Goal: Information Seeking & Learning: Learn about a topic

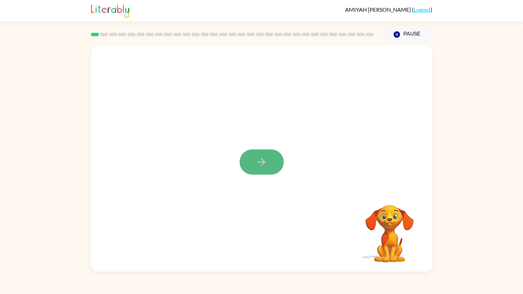
click at [252, 168] on button "button" at bounding box center [262, 161] width 44 height 25
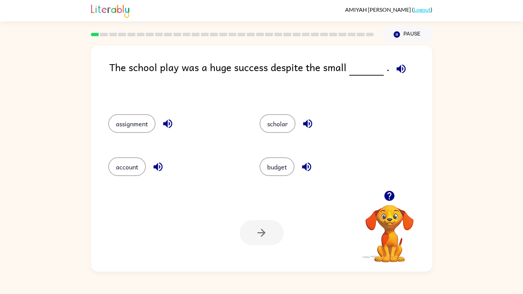
click at [398, 66] on icon "button" at bounding box center [401, 69] width 12 height 12
click at [383, 78] on div "The school play was a huge success despite the small ." at bounding box center [270, 79] width 323 height 41
click at [395, 74] on icon "button" at bounding box center [401, 69] width 12 height 12
click at [304, 121] on icon "button" at bounding box center [308, 124] width 12 height 12
click at [271, 120] on button "scholar" at bounding box center [278, 123] width 36 height 19
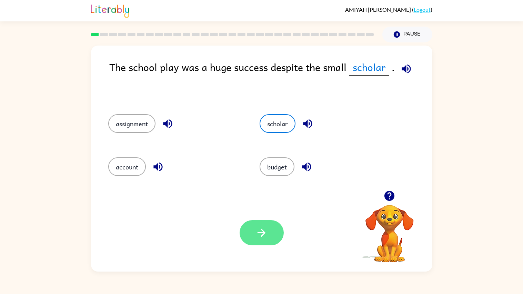
click at [257, 236] on button "button" at bounding box center [262, 232] width 44 height 25
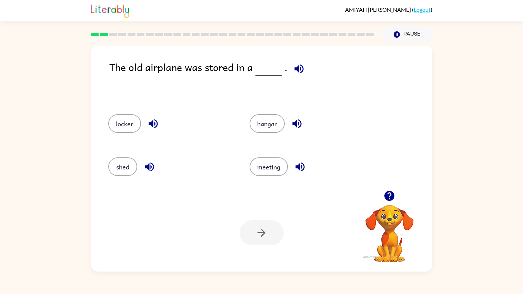
click at [295, 62] on button "button" at bounding box center [299, 69] width 18 height 18
click at [296, 68] on icon "button" at bounding box center [299, 68] width 9 height 9
click at [300, 73] on icon "button" at bounding box center [299, 69] width 12 height 12
click at [126, 169] on button "shed" at bounding box center [122, 166] width 29 height 19
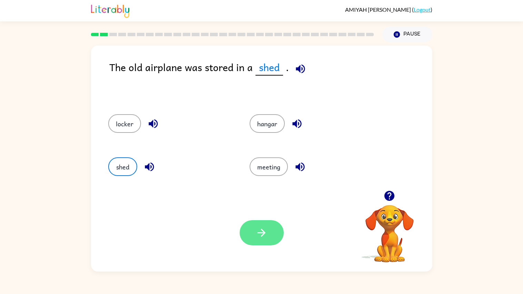
click at [259, 236] on icon "button" at bounding box center [262, 233] width 12 height 12
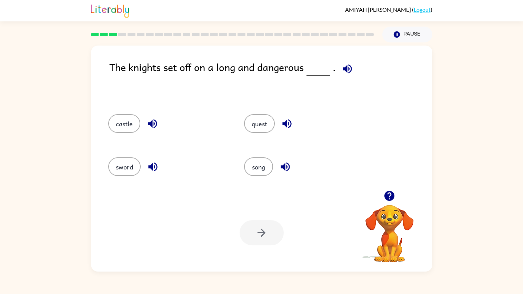
click at [348, 70] on icon "button" at bounding box center [347, 68] width 9 height 9
click at [128, 173] on button "sword" at bounding box center [124, 166] width 32 height 19
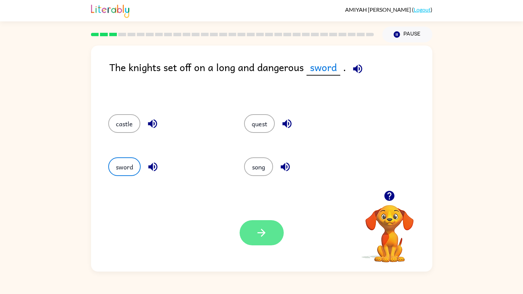
click at [268, 228] on button "button" at bounding box center [262, 232] width 44 height 25
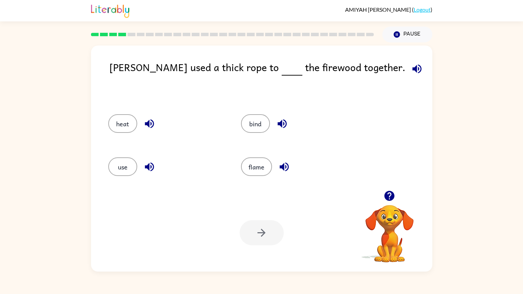
click at [413, 66] on icon "button" at bounding box center [417, 68] width 9 height 9
click at [114, 118] on button "heat" at bounding box center [122, 123] width 29 height 19
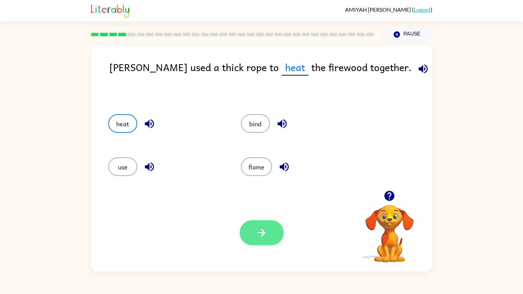
click at [263, 236] on icon "button" at bounding box center [262, 233] width 12 height 12
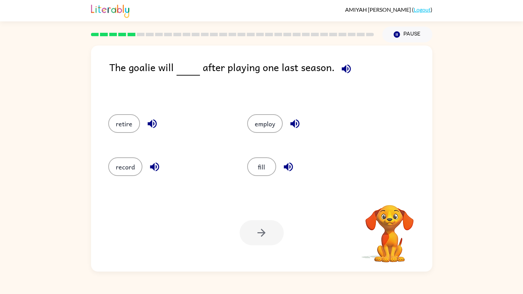
click at [263, 236] on div at bounding box center [262, 232] width 44 height 25
click at [265, 196] on div "Your browser must support playing .mp4 files to use Literably. Please try using…" at bounding box center [262, 233] width 342 height 78
click at [342, 71] on icon "button" at bounding box center [346, 68] width 9 height 9
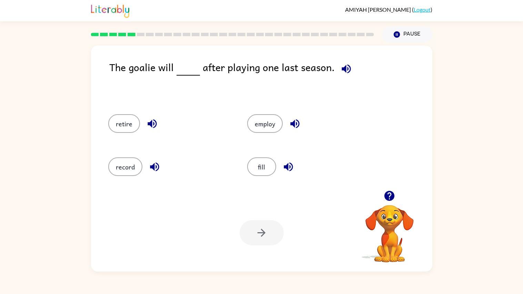
click at [346, 62] on button "button" at bounding box center [347, 69] width 18 height 18
click at [118, 128] on button "retire" at bounding box center [124, 123] width 32 height 19
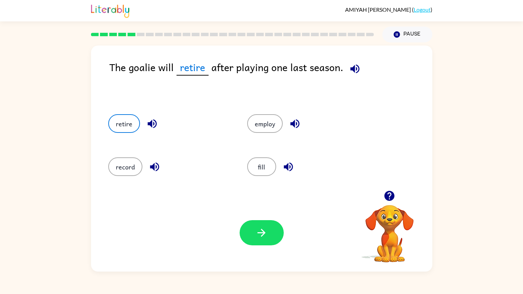
click at [354, 61] on button "button" at bounding box center [355, 69] width 18 height 18
click at [386, 195] on icon "button" at bounding box center [390, 196] width 10 height 10
click at [259, 233] on icon "button" at bounding box center [262, 233] width 8 height 8
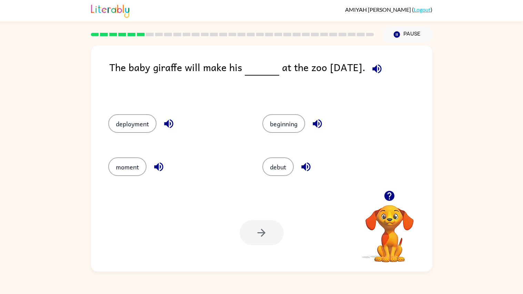
click at [383, 65] on icon "button" at bounding box center [377, 69] width 12 height 12
click at [120, 175] on button "moment" at bounding box center [127, 166] width 38 height 19
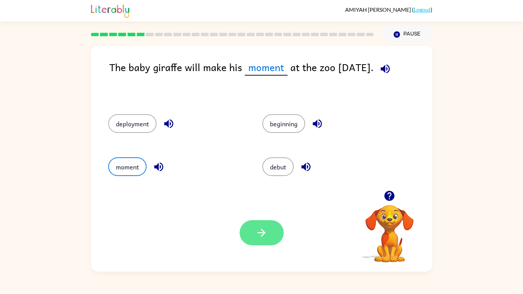
click at [278, 236] on button "button" at bounding box center [262, 232] width 44 height 25
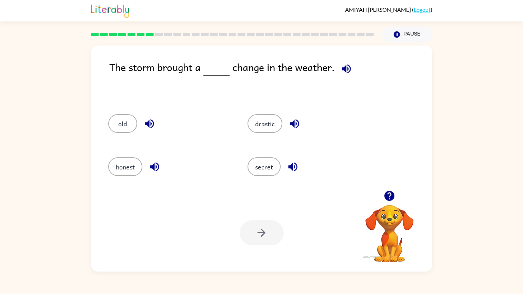
click at [341, 64] on icon "button" at bounding box center [346, 69] width 12 height 12
click at [295, 128] on icon "button" at bounding box center [294, 123] width 9 height 9
click at [266, 121] on button "drastic" at bounding box center [265, 123] width 35 height 19
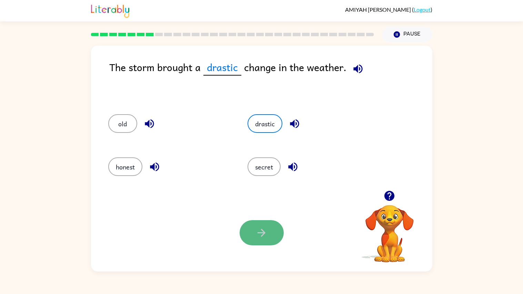
click at [266, 236] on icon "button" at bounding box center [262, 233] width 12 height 12
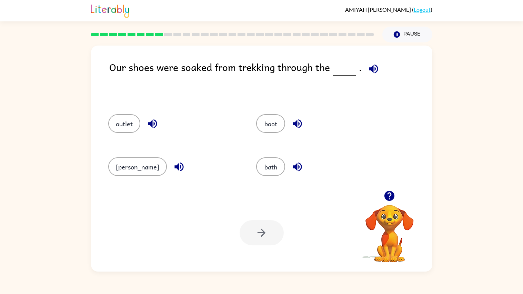
click at [373, 67] on icon "button" at bounding box center [373, 68] width 9 height 9
click at [368, 71] on icon "button" at bounding box center [374, 69] width 12 height 12
click at [368, 72] on icon "button" at bounding box center [374, 69] width 12 height 12
click at [216, 155] on div "[PERSON_NAME]" at bounding box center [169, 165] width 148 height 43
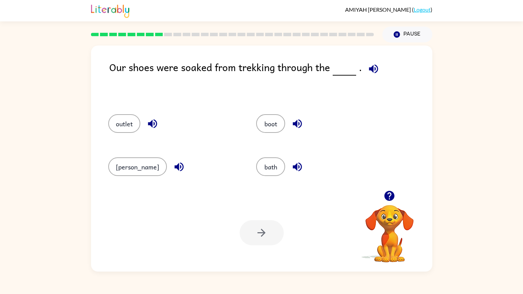
click at [144, 162] on div "[PERSON_NAME]" at bounding box center [174, 166] width 132 height 19
click at [173, 164] on icon "button" at bounding box center [179, 167] width 12 height 12
click at [154, 122] on icon "button" at bounding box center [152, 123] width 9 height 9
click at [287, 132] on div "boot" at bounding box center [322, 123] width 132 height 19
click at [293, 123] on icon "button" at bounding box center [297, 123] width 9 height 9
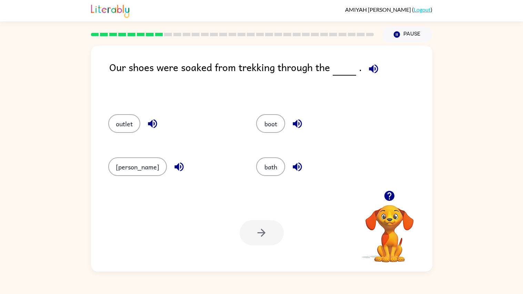
click at [291, 170] on icon "button" at bounding box center [297, 167] width 12 height 12
click at [130, 174] on button "[PERSON_NAME]" at bounding box center [137, 166] width 59 height 19
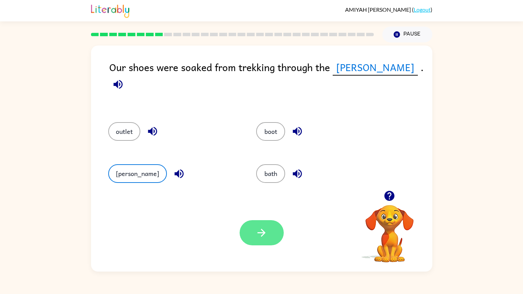
click at [256, 236] on icon "button" at bounding box center [262, 233] width 12 height 12
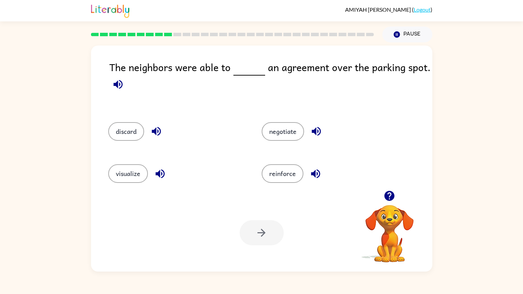
click at [116, 89] on icon "button" at bounding box center [118, 84] width 12 height 12
click at [293, 130] on button "negotiate" at bounding box center [283, 131] width 42 height 19
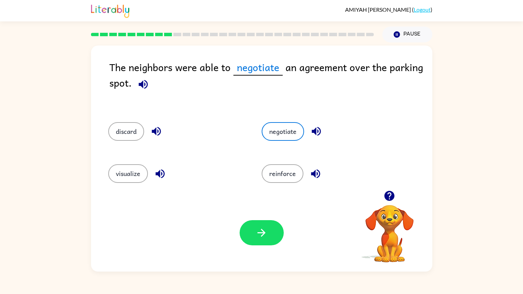
click at [311, 129] on icon "button" at bounding box center [316, 131] width 12 height 12
click at [251, 236] on button "button" at bounding box center [262, 232] width 44 height 25
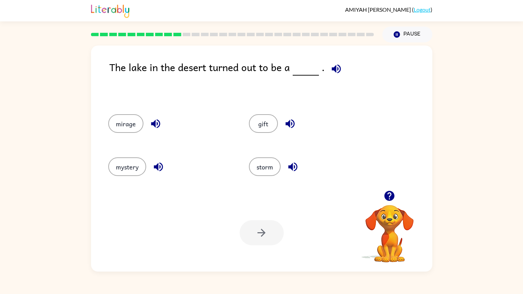
click at [332, 66] on icon "button" at bounding box center [336, 69] width 12 height 12
click at [155, 121] on icon "button" at bounding box center [156, 124] width 12 height 12
click at [287, 125] on icon "button" at bounding box center [290, 123] width 9 height 9
click at [290, 169] on icon "button" at bounding box center [292, 166] width 9 height 9
click at [156, 168] on icon "button" at bounding box center [158, 166] width 9 height 9
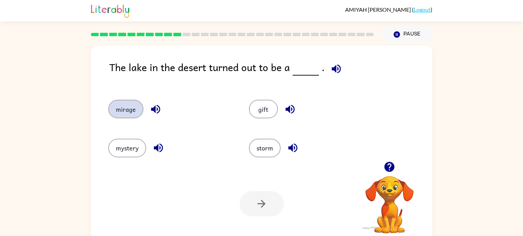
click at [114, 111] on button "mirage" at bounding box center [125, 109] width 35 height 19
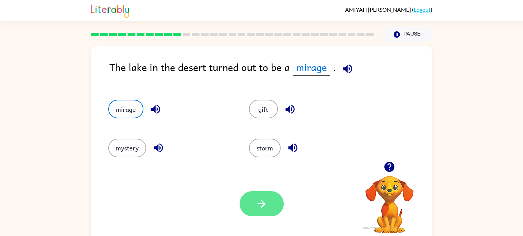
click at [249, 195] on button "button" at bounding box center [262, 203] width 44 height 25
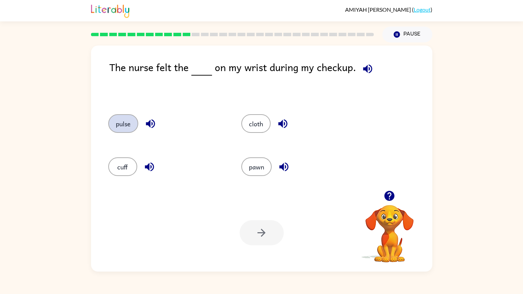
click at [126, 122] on button "pulse" at bounding box center [123, 123] width 30 height 19
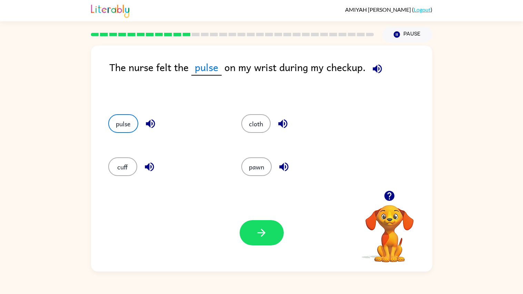
click at [122, 114] on div "pulse" at bounding box center [161, 122] width 133 height 43
click at [122, 121] on button "pulse" at bounding box center [123, 123] width 30 height 19
click at [208, 69] on span "pulse" at bounding box center [206, 67] width 30 height 16
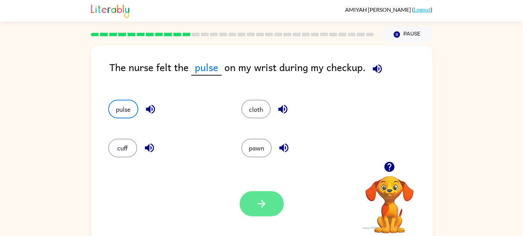
click at [257, 205] on icon "button" at bounding box center [262, 204] width 12 height 12
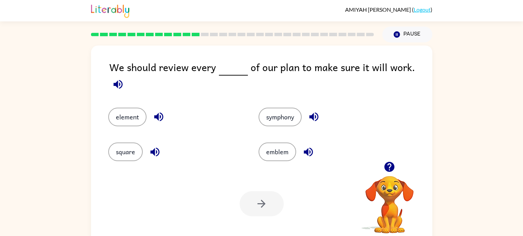
click at [124, 78] on icon "button" at bounding box center [118, 84] width 12 height 12
click at [314, 111] on icon "button" at bounding box center [314, 117] width 12 height 12
click at [307, 151] on icon "button" at bounding box center [309, 152] width 12 height 12
click at [137, 109] on button "element" at bounding box center [127, 117] width 38 height 19
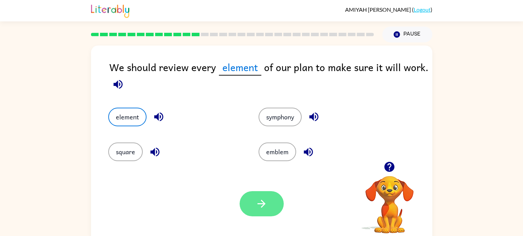
click at [260, 202] on icon "button" at bounding box center [262, 204] width 12 height 12
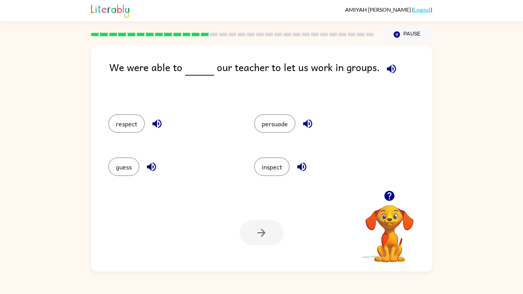
click at [395, 69] on button "button" at bounding box center [392, 69] width 18 height 18
click at [307, 123] on icon "button" at bounding box center [308, 124] width 12 height 12
click at [283, 124] on button "persuade" at bounding box center [274, 123] width 41 height 19
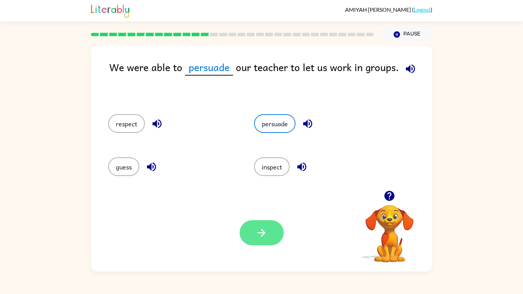
click at [260, 236] on icon "button" at bounding box center [262, 233] width 12 height 12
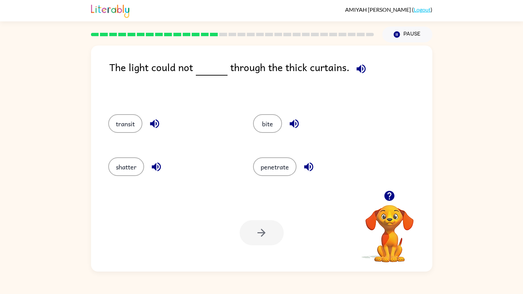
click at [359, 72] on icon "button" at bounding box center [361, 69] width 12 height 12
click at [160, 121] on icon "button" at bounding box center [155, 124] width 12 height 12
click at [286, 122] on button "button" at bounding box center [295, 124] width 18 height 18
click at [307, 163] on icon "button" at bounding box center [309, 167] width 12 height 12
click at [153, 173] on button "button" at bounding box center [157, 167] width 18 height 18
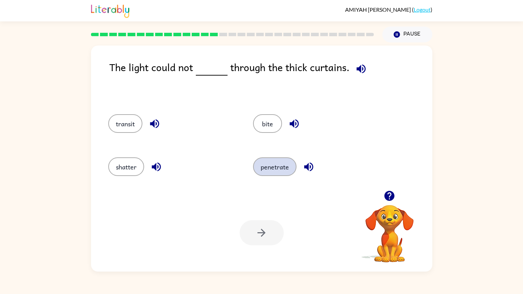
click at [261, 165] on button "penetrate" at bounding box center [274, 166] width 43 height 19
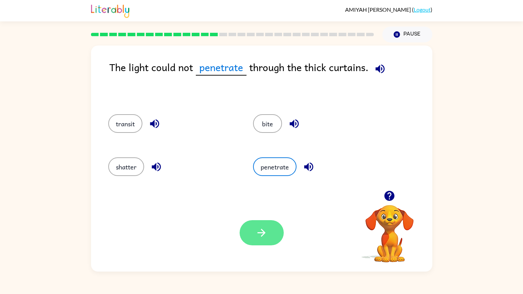
click at [270, 236] on button "button" at bounding box center [262, 232] width 44 height 25
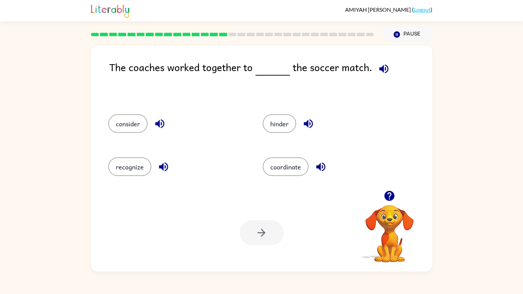
click at [384, 68] on icon "button" at bounding box center [384, 69] width 12 height 12
click at [379, 69] on icon "button" at bounding box center [383, 68] width 9 height 9
click at [315, 165] on icon "button" at bounding box center [321, 167] width 12 height 12
click at [307, 120] on icon "button" at bounding box center [308, 123] width 9 height 9
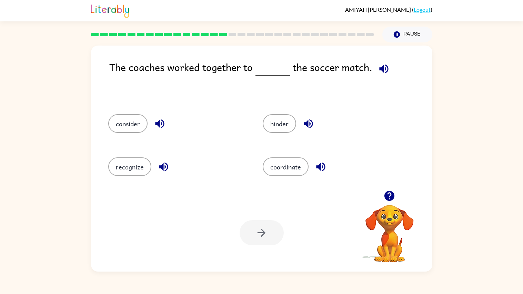
click at [154, 123] on icon "button" at bounding box center [160, 124] width 12 height 12
click at [164, 168] on icon "button" at bounding box center [163, 166] width 9 height 9
click at [283, 162] on button "coordinate" at bounding box center [286, 166] width 46 height 19
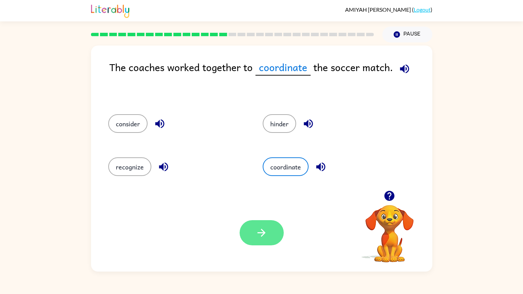
click at [258, 236] on icon "button" at bounding box center [262, 233] width 12 height 12
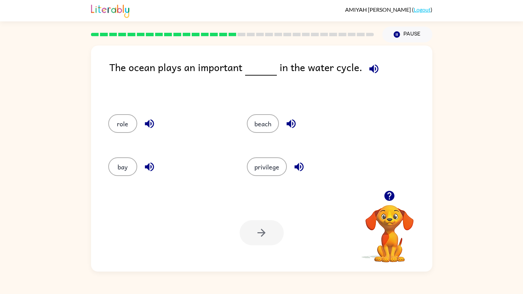
click at [371, 67] on icon "button" at bounding box center [374, 69] width 12 height 12
click at [115, 129] on button "role" at bounding box center [122, 123] width 29 height 19
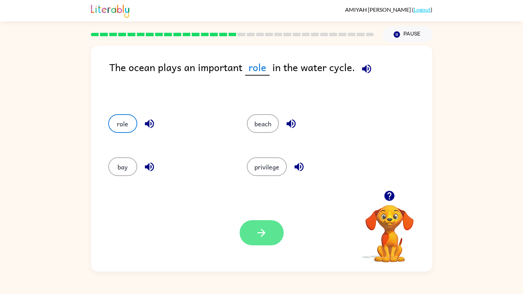
click at [268, 231] on button "button" at bounding box center [262, 232] width 44 height 25
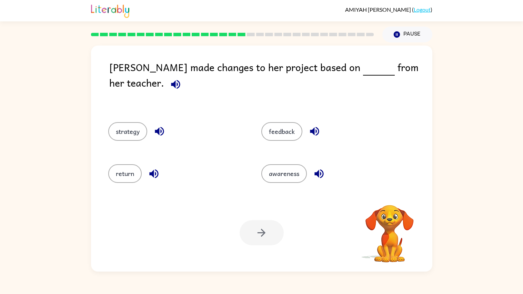
click at [180, 80] on icon "button" at bounding box center [175, 84] width 9 height 9
click at [312, 127] on icon "button" at bounding box center [314, 131] width 9 height 9
click at [151, 169] on icon "button" at bounding box center [153, 173] width 9 height 9
click at [158, 127] on icon "button" at bounding box center [159, 131] width 9 height 9
click at [320, 172] on icon "button" at bounding box center [319, 174] width 12 height 12
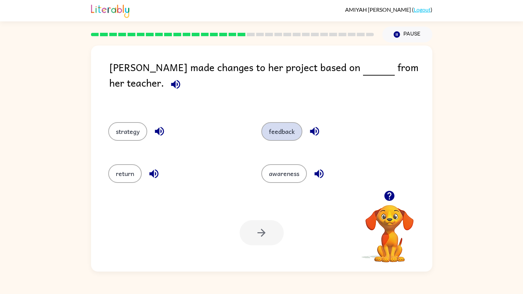
click at [283, 122] on button "feedback" at bounding box center [281, 131] width 41 height 19
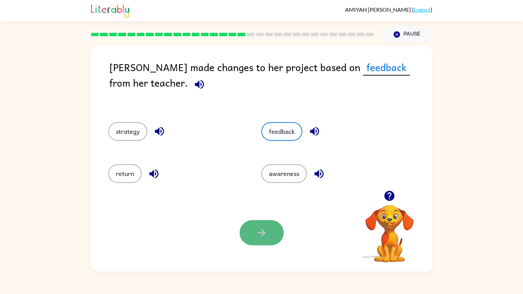
click at [269, 236] on button "button" at bounding box center [262, 232] width 44 height 25
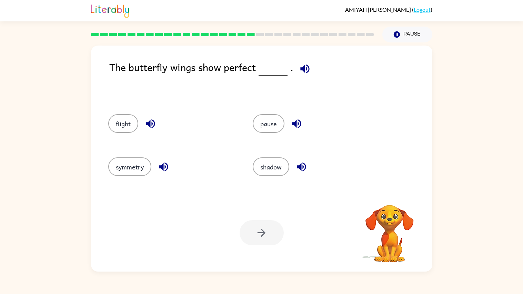
click at [307, 70] on icon "button" at bounding box center [305, 69] width 12 height 12
click at [301, 127] on icon "button" at bounding box center [297, 124] width 12 height 12
click at [151, 123] on icon "button" at bounding box center [150, 123] width 9 height 9
click at [168, 168] on icon "button" at bounding box center [164, 167] width 12 height 12
click at [305, 168] on icon "button" at bounding box center [302, 167] width 12 height 12
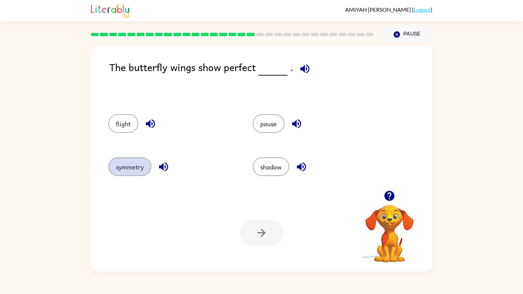
click at [129, 164] on button "symmetry" at bounding box center [129, 166] width 43 height 19
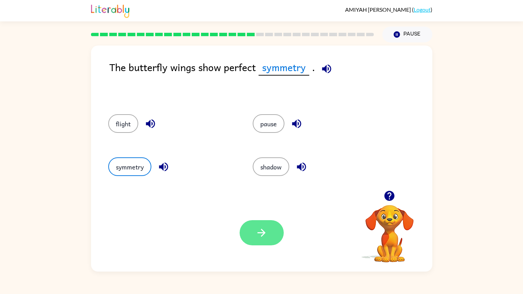
click at [257, 236] on button "button" at bounding box center [262, 232] width 44 height 25
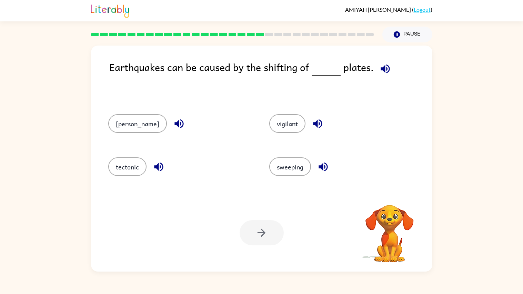
click at [390, 74] on span at bounding box center [384, 67] width 20 height 16
click at [377, 72] on button "button" at bounding box center [386, 69] width 18 height 18
click at [159, 169] on icon "button" at bounding box center [159, 167] width 12 height 12
click at [119, 174] on button "tectonic" at bounding box center [127, 166] width 38 height 19
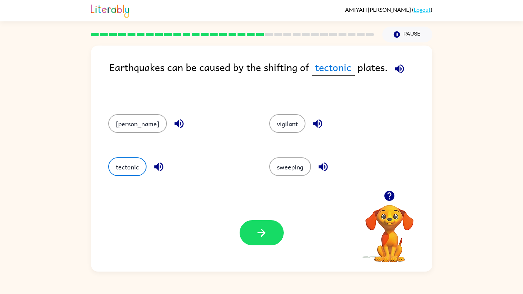
click at [313, 124] on icon "button" at bounding box center [317, 123] width 9 height 9
click at [316, 166] on button "button" at bounding box center [324, 167] width 18 height 18
click at [173, 126] on icon "button" at bounding box center [179, 124] width 12 height 12
click at [263, 236] on button "button" at bounding box center [262, 232] width 44 height 25
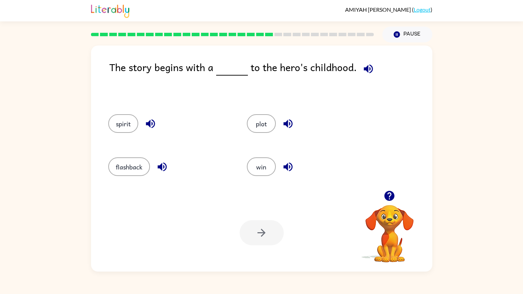
click at [366, 74] on icon "button" at bounding box center [369, 69] width 12 height 12
click at [291, 128] on icon "button" at bounding box center [288, 124] width 12 height 12
click at [290, 168] on icon "button" at bounding box center [288, 167] width 12 height 12
click at [157, 122] on button "button" at bounding box center [151, 124] width 18 height 18
click at [169, 174] on div "flashback" at bounding box center [169, 166] width 123 height 19
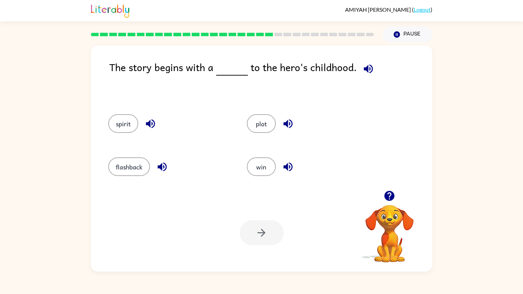
click at [161, 168] on icon "button" at bounding box center [162, 166] width 9 height 9
click at [271, 120] on button "plot" at bounding box center [261, 123] width 29 height 19
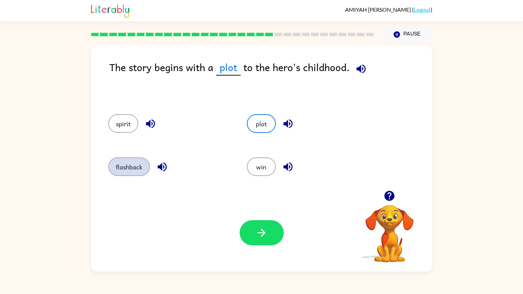
click at [120, 166] on button "flashback" at bounding box center [129, 166] width 42 height 19
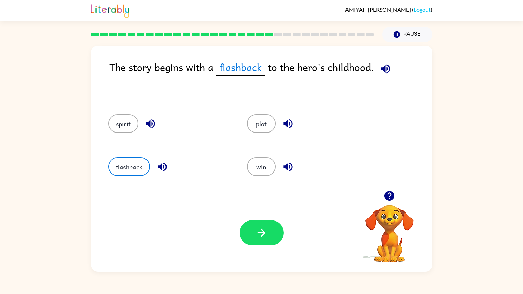
click at [265, 236] on div "Your browser must support playing .mp4 files to use Literably. Please try using…" at bounding box center [262, 233] width 342 height 78
click at [264, 235] on icon "button" at bounding box center [262, 233] width 12 height 12
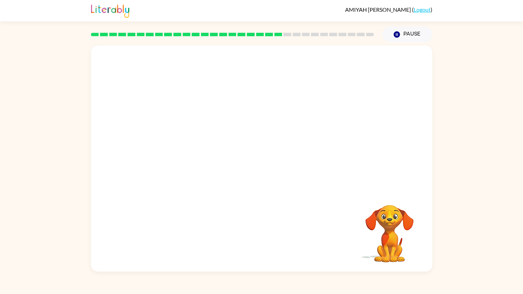
click at [184, 169] on video "Your browser must support playing .mp4 files to use Literably. Please try using…" at bounding box center [262, 118] width 342 height 145
click at [179, 162] on video "Your browser must support playing .mp4 files to use Literably. Please try using…" at bounding box center [262, 118] width 342 height 145
click at [270, 165] on button "button" at bounding box center [262, 161] width 44 height 25
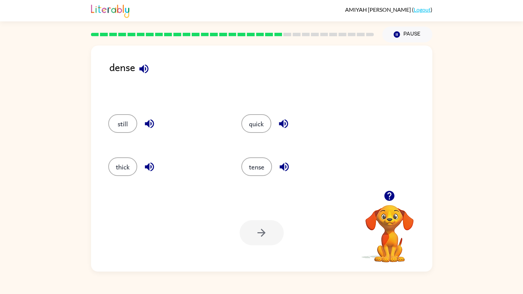
click at [144, 72] on icon "button" at bounding box center [144, 69] width 12 height 12
click at [113, 167] on button "thick" at bounding box center [122, 166] width 29 height 19
click at [263, 236] on button "button" at bounding box center [262, 232] width 44 height 25
click at [164, 71] on icon "button" at bounding box center [164, 68] width 9 height 9
click at [290, 127] on button "button" at bounding box center [284, 124] width 18 height 18
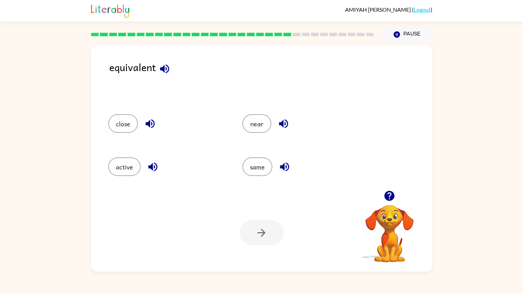
click at [153, 130] on button "button" at bounding box center [150, 124] width 18 height 18
click at [125, 167] on button "active" at bounding box center [124, 166] width 32 height 19
click at [152, 174] on button "button" at bounding box center [153, 167] width 18 height 18
click at [271, 236] on button "button" at bounding box center [262, 232] width 44 height 25
click at [148, 71] on icon "button" at bounding box center [148, 68] width 9 height 9
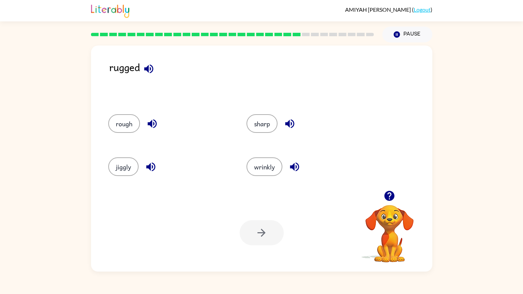
click at [151, 126] on icon "button" at bounding box center [152, 123] width 9 height 9
click at [292, 123] on icon "button" at bounding box center [290, 124] width 12 height 12
click at [289, 170] on icon "button" at bounding box center [295, 167] width 12 height 12
click at [155, 168] on icon "button" at bounding box center [151, 167] width 12 height 12
click at [127, 123] on button "rough" at bounding box center [124, 123] width 32 height 19
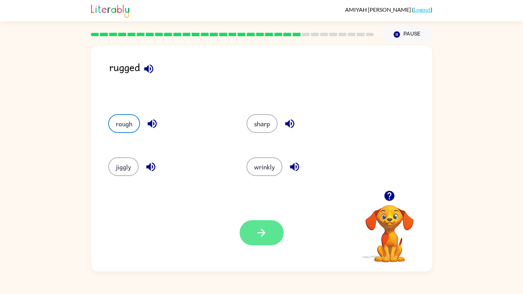
click at [262, 236] on button "button" at bounding box center [262, 232] width 44 height 25
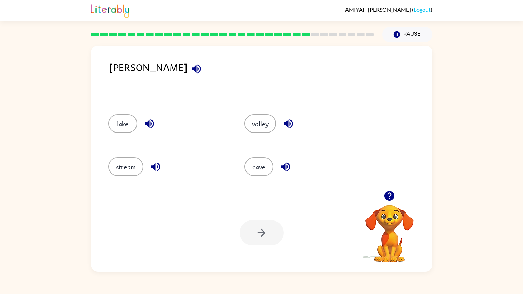
click at [192, 70] on icon "button" at bounding box center [196, 68] width 9 height 9
click at [292, 127] on icon "button" at bounding box center [289, 124] width 12 height 12
click at [283, 174] on button "button" at bounding box center [286, 167] width 18 height 18
click at [162, 161] on div "stream" at bounding box center [168, 166] width 120 height 19
click at [153, 175] on button "button" at bounding box center [156, 167] width 18 height 18
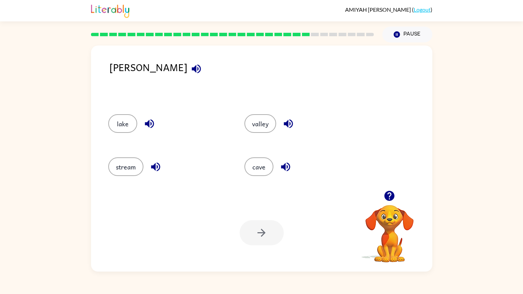
click at [143, 131] on div "lake" at bounding box center [168, 123] width 120 height 19
click at [150, 129] on icon "button" at bounding box center [150, 124] width 12 height 12
click at [260, 120] on button "valley" at bounding box center [261, 123] width 32 height 19
click at [259, 236] on button "button" at bounding box center [262, 232] width 44 height 25
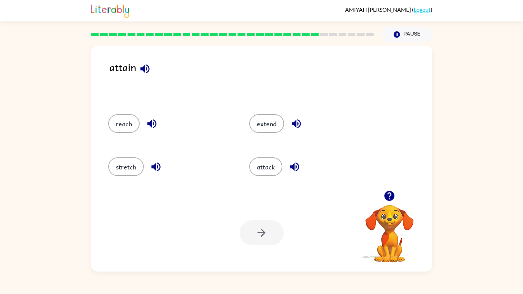
click at [147, 70] on icon "button" at bounding box center [145, 69] width 12 height 12
click at [296, 129] on icon "button" at bounding box center [296, 124] width 12 height 12
click at [298, 175] on div "attack" at bounding box center [312, 166] width 126 height 19
click at [293, 166] on icon "button" at bounding box center [294, 166] width 9 height 9
click at [150, 129] on icon "button" at bounding box center [152, 124] width 12 height 12
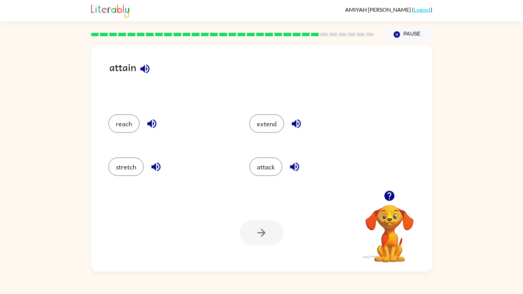
click at [156, 175] on button "button" at bounding box center [156, 167] width 18 height 18
click at [123, 124] on button "reach" at bounding box center [123, 123] width 31 height 19
click at [251, 236] on button "button" at bounding box center [262, 232] width 44 height 25
click at [147, 71] on icon "button" at bounding box center [143, 68] width 9 height 9
click at [117, 171] on button "small" at bounding box center [123, 166] width 30 height 19
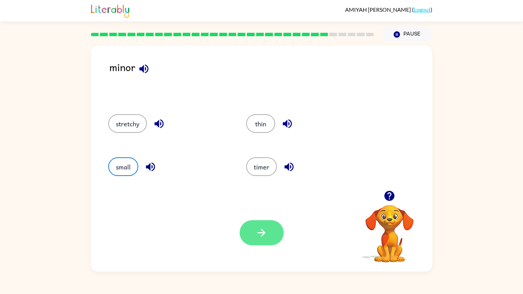
click at [279, 236] on button "button" at bounding box center [262, 232] width 44 height 25
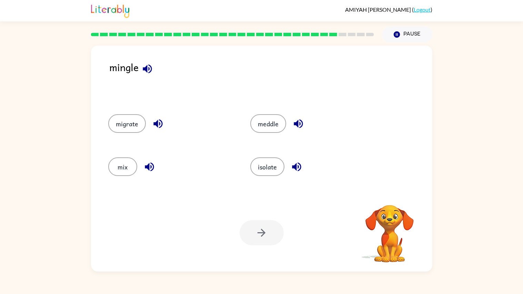
click at [146, 71] on icon "button" at bounding box center [147, 69] width 12 height 12
click at [297, 170] on icon "button" at bounding box center [296, 166] width 9 height 9
click at [296, 131] on button "button" at bounding box center [299, 124] width 18 height 18
click at [156, 124] on icon "button" at bounding box center [158, 123] width 9 height 9
click at [147, 167] on icon "button" at bounding box center [149, 166] width 9 height 9
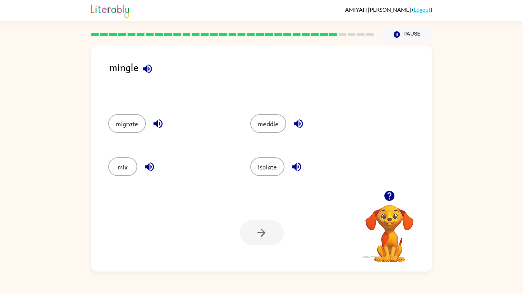
click at [112, 183] on div "mix" at bounding box center [166, 165] width 142 height 43
click at [128, 165] on button "mix" at bounding box center [122, 166] width 29 height 19
click at [108, 172] on div "mix" at bounding box center [171, 166] width 126 height 19
click at [125, 180] on div "mix" at bounding box center [166, 165] width 142 height 43
click at [113, 168] on button "mix" at bounding box center [122, 166] width 29 height 19
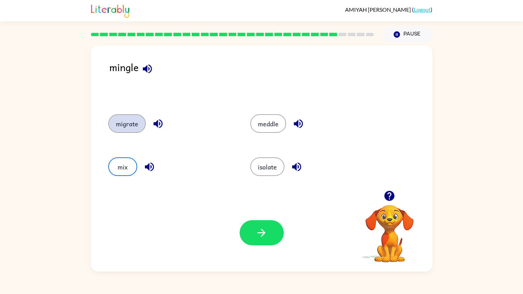
click at [131, 129] on button "migrate" at bounding box center [127, 123] width 38 height 19
click at [117, 173] on button "mix" at bounding box center [122, 166] width 29 height 19
click at [276, 236] on div "Your browser must support playing .mp4 files to use Literably. Please try using…" at bounding box center [262, 233] width 342 height 78
click at [268, 236] on button "button" at bounding box center [262, 232] width 44 height 25
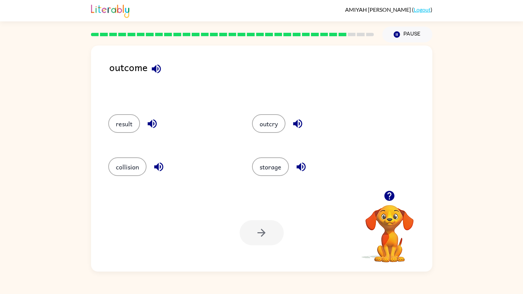
click at [161, 70] on icon "button" at bounding box center [156, 69] width 12 height 12
click at [147, 120] on icon "button" at bounding box center [152, 124] width 12 height 12
click at [165, 166] on button "button" at bounding box center [159, 167] width 18 height 18
click at [304, 117] on div "outcry" at bounding box center [316, 123] width 128 height 19
click at [120, 132] on button "result" at bounding box center [124, 123] width 32 height 19
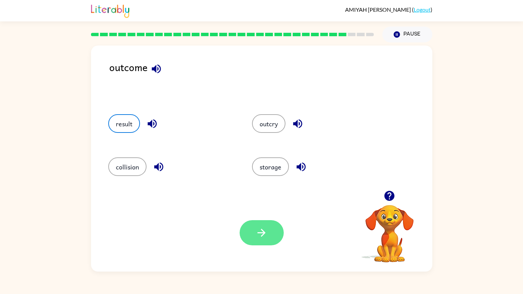
click at [261, 236] on button "button" at bounding box center [262, 232] width 44 height 25
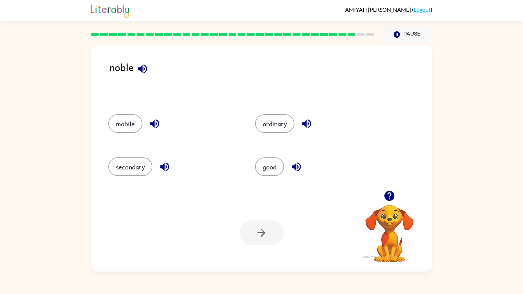
click at [137, 69] on icon "button" at bounding box center [143, 69] width 12 height 12
click at [159, 130] on icon "button" at bounding box center [155, 124] width 12 height 12
click at [314, 129] on div "ordinary" at bounding box center [320, 123] width 131 height 19
click at [310, 127] on icon "button" at bounding box center [307, 124] width 12 height 12
click at [168, 170] on icon "button" at bounding box center [165, 167] width 12 height 12
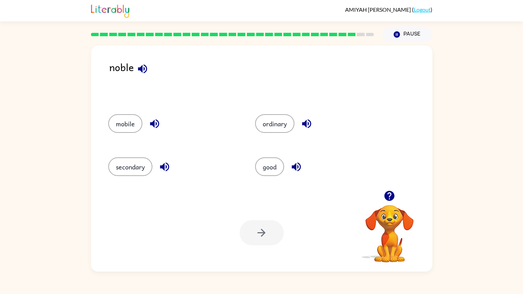
click at [296, 167] on icon "button" at bounding box center [296, 166] width 9 height 9
click at [468, 91] on div "noble mobile ordinary secondary good Your browser must support playing .mp4 fil…" at bounding box center [261, 156] width 523 height 229
click at [498, 31] on div "[PERSON_NAME] ( Logout ) Pause Pause noble mobile ordinary secondary good Your …" at bounding box center [261, 147] width 523 height 294
click at [280, 127] on button "ordinary" at bounding box center [274, 123] width 39 height 19
click at [282, 236] on div at bounding box center [262, 232] width 44 height 25
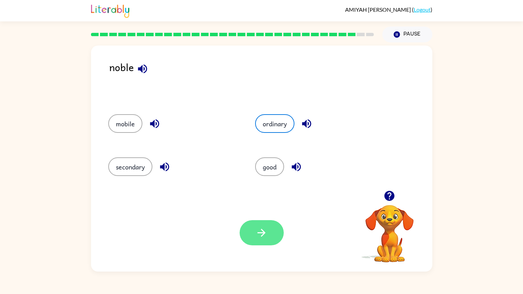
click at [268, 233] on button "button" at bounding box center [262, 232] width 44 height 25
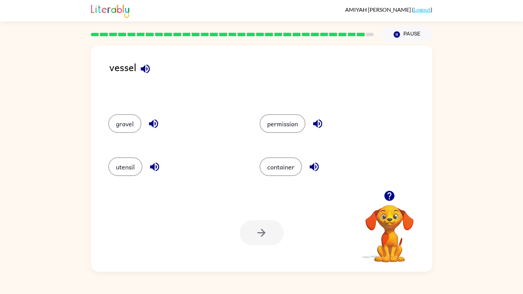
click at [148, 74] on icon "button" at bounding box center [145, 69] width 12 height 12
click at [160, 122] on button "button" at bounding box center [154, 124] width 18 height 18
click at [157, 172] on icon "button" at bounding box center [155, 167] width 12 height 12
click at [319, 125] on icon "button" at bounding box center [318, 124] width 12 height 12
click at [315, 174] on button "button" at bounding box center [315, 167] width 18 height 18
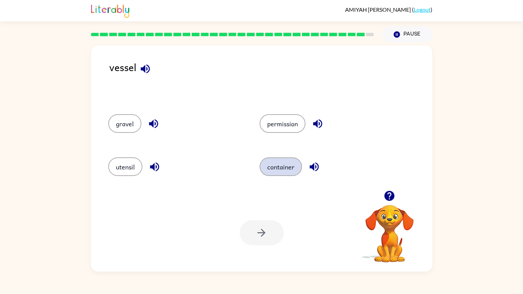
click at [284, 175] on button "container" at bounding box center [281, 166] width 42 height 19
click at [262, 235] on icon "button" at bounding box center [262, 233] width 12 height 12
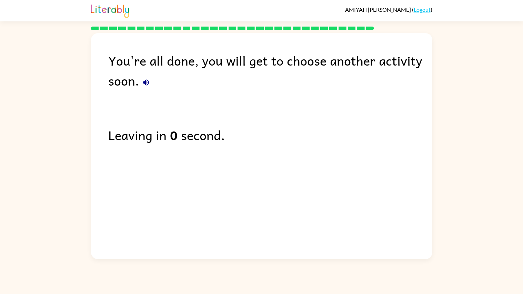
click at [139, 86] on div "You're all done, you will get to choose another activity soon." at bounding box center [270, 70] width 324 height 40
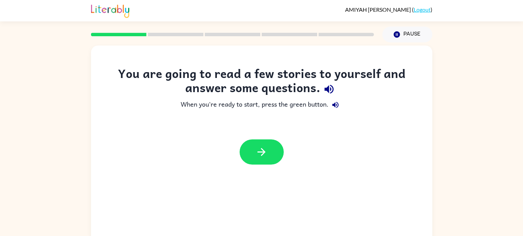
click at [329, 93] on icon "button" at bounding box center [329, 89] width 12 height 12
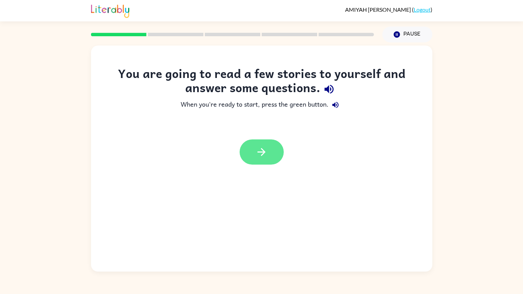
click at [263, 148] on icon "button" at bounding box center [262, 152] width 12 height 12
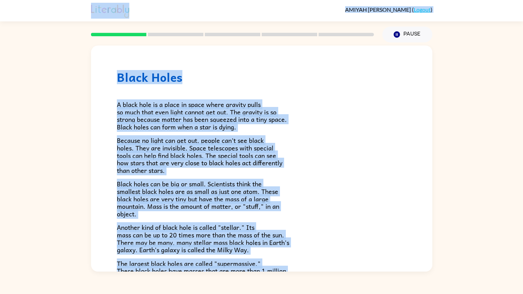
scroll to position [1, 0]
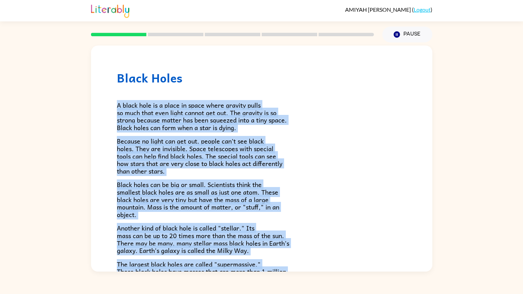
click at [466, 73] on div "Black Holes A black hole is a place in space where gravity pulls so much that e…" at bounding box center [261, 156] width 523 height 229
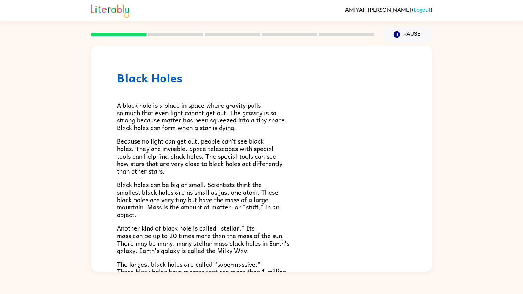
click at [470, 101] on div "Black Holes A black hole is a place in space where gravity pulls so much that e…" at bounding box center [261, 156] width 523 height 229
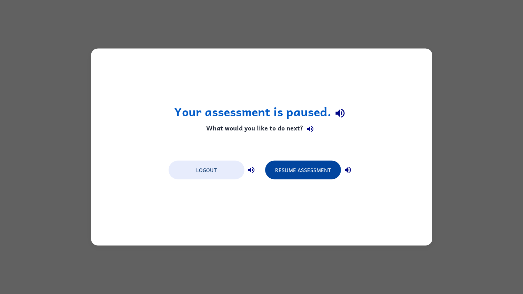
click at [314, 173] on button "Resume Assessment" at bounding box center [303, 170] width 76 height 19
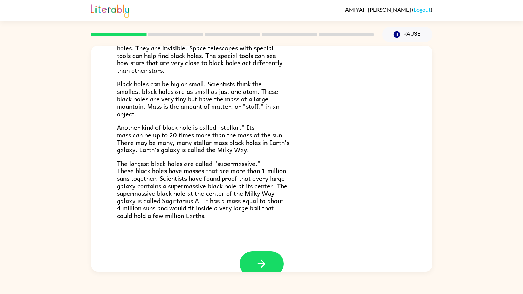
scroll to position [103, 0]
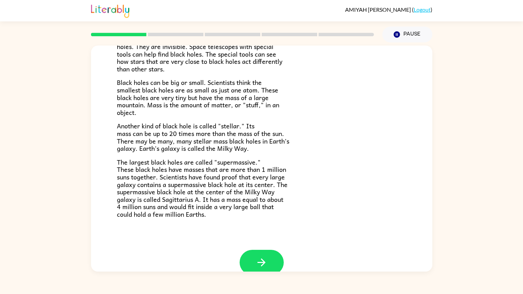
click at [298, 138] on p "Another kind of black hole is called "stellar." Its mass can be up to 20 times …" at bounding box center [262, 137] width 290 height 30
click at [263, 236] on icon "button" at bounding box center [262, 262] width 12 height 12
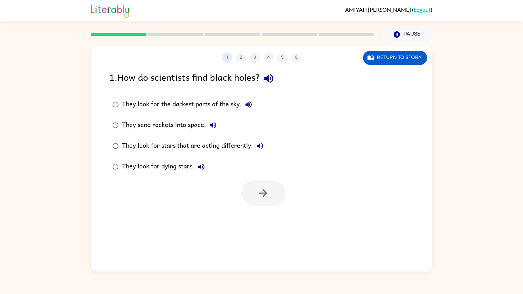
scroll to position [0, 0]
click at [263, 77] on button "button" at bounding box center [269, 79] width 18 height 18
click at [253, 103] on icon "button" at bounding box center [249, 104] width 8 height 8
click at [210, 124] on icon "button" at bounding box center [213, 125] width 8 height 8
click at [261, 146] on icon "button" at bounding box center [260, 146] width 6 height 6
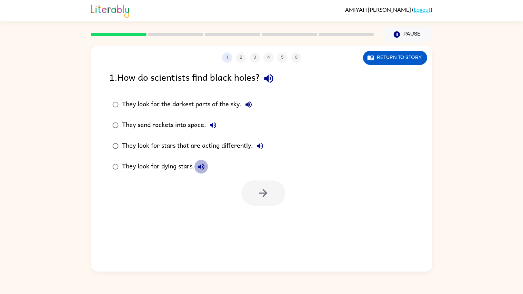
click at [203, 164] on icon "button" at bounding box center [201, 166] width 8 height 8
click at [214, 149] on div "They look for stars that are acting differently." at bounding box center [194, 146] width 145 height 14
click at [270, 198] on button "button" at bounding box center [263, 192] width 44 height 25
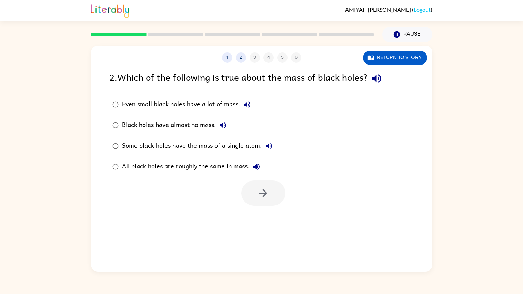
click at [381, 78] on icon "button" at bounding box center [376, 78] width 9 height 9
click at [250, 101] on icon "button" at bounding box center [247, 104] width 8 height 8
click at [223, 124] on icon "button" at bounding box center [223, 125] width 6 height 6
click at [268, 144] on icon "button" at bounding box center [269, 146] width 8 height 8
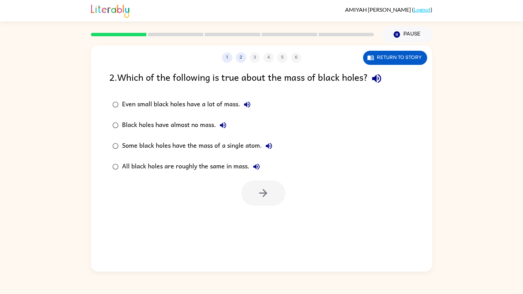
click at [268, 144] on icon "button" at bounding box center [269, 146] width 8 height 8
click at [254, 170] on icon "button" at bounding box center [257, 166] width 8 height 8
click at [204, 105] on div "Even small black holes have a lot of mass." at bounding box center [188, 105] width 132 height 14
click at [271, 186] on button "button" at bounding box center [263, 192] width 44 height 25
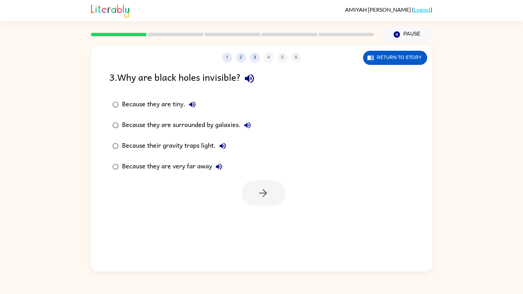
click at [247, 79] on icon "button" at bounding box center [250, 78] width 12 height 12
click at [187, 141] on div "Because their gravity traps light." at bounding box center [176, 146] width 108 height 14
click at [249, 179] on div at bounding box center [262, 191] width 342 height 29
click at [253, 189] on button "button" at bounding box center [263, 192] width 44 height 25
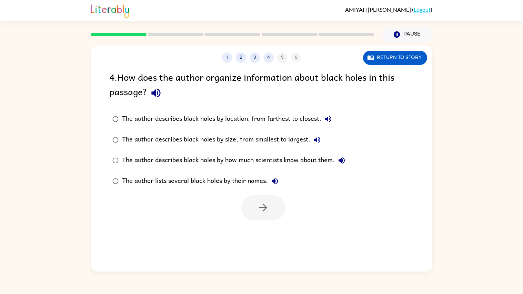
click at [230, 125] on div "The author describes black holes by location, from farthest to closest." at bounding box center [228, 119] width 213 height 14
click at [251, 206] on button "button" at bounding box center [263, 207] width 44 height 25
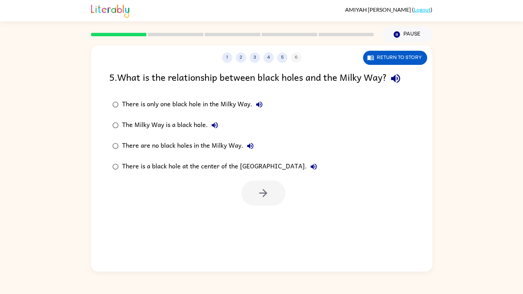
click at [399, 78] on icon "button" at bounding box center [395, 78] width 9 height 9
click at [256, 102] on icon "button" at bounding box center [259, 104] width 8 height 8
click at [213, 121] on icon "button" at bounding box center [215, 125] width 8 height 8
click at [250, 142] on icon "button" at bounding box center [250, 146] width 8 height 8
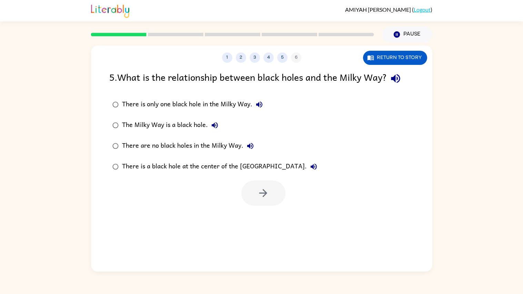
click at [311, 168] on icon "button" at bounding box center [314, 167] width 6 height 6
click at [259, 169] on div "There is a black hole at the center of the Milky Way." at bounding box center [221, 167] width 199 height 14
click at [268, 193] on icon "button" at bounding box center [263, 193] width 12 height 12
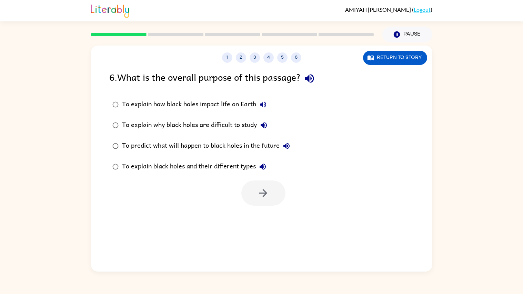
click at [308, 82] on icon "button" at bounding box center [310, 78] width 12 height 12
click at [266, 106] on icon "button" at bounding box center [263, 104] width 8 height 8
click at [265, 106] on icon "button" at bounding box center [263, 104] width 8 height 8
click at [261, 109] on button "To explain how black holes impact life on Earth" at bounding box center [263, 105] width 14 height 14
click at [265, 123] on icon "button" at bounding box center [264, 125] width 8 height 8
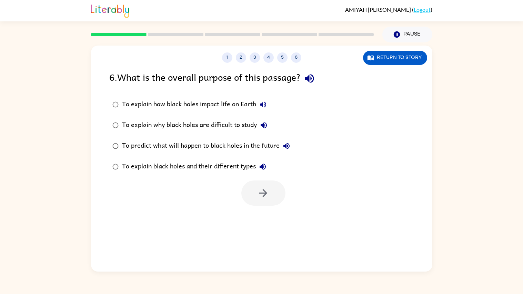
click at [286, 147] on icon "button" at bounding box center [287, 146] width 6 height 6
click at [256, 168] on div "To explain black holes and their different types" at bounding box center [196, 167] width 148 height 14
click at [266, 167] on icon "button" at bounding box center [263, 166] width 8 height 8
click at [266, 204] on button "button" at bounding box center [263, 192] width 44 height 25
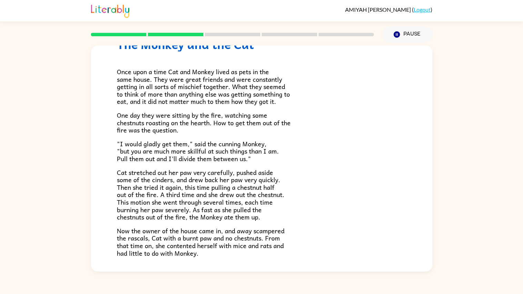
scroll to position [35, 0]
drag, startPoint x: 116, startPoint y: 68, endPoint x: 119, endPoint y: 72, distance: 5.4
click at [119, 72] on div "The Monkey and the Cat ​​Once upon a time Cat and Monkey lived as pets in the s…" at bounding box center [262, 149] width 342 height 277
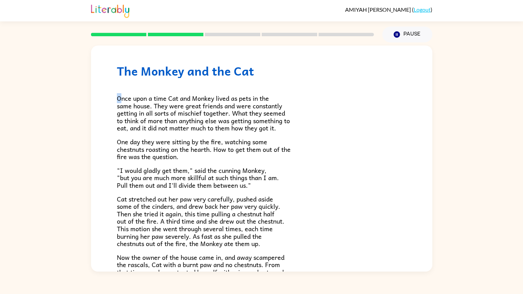
scroll to position [6, 0]
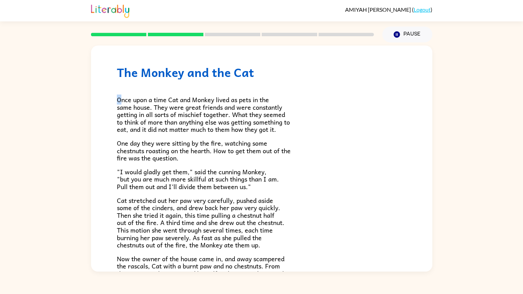
click at [141, 83] on div "​​Once upon a time Cat and Monkey lived as pets in the same house. They were gr…" at bounding box center [262, 181] width 290 height 205
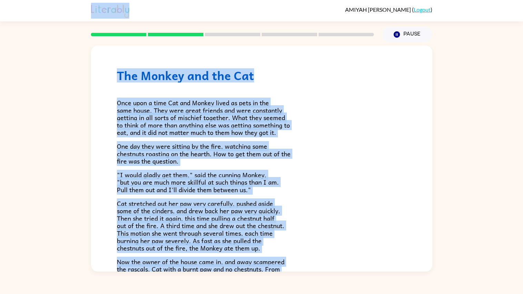
scroll to position [5, 0]
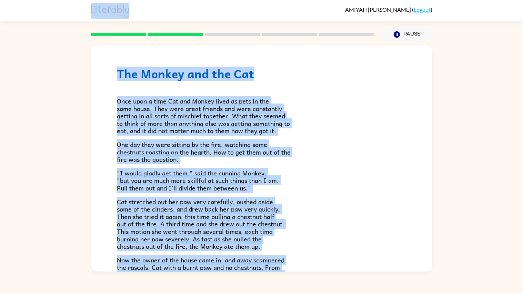
click at [110, 10] on img at bounding box center [110, 10] width 38 height 15
